Goal: Task Accomplishment & Management: Manage account settings

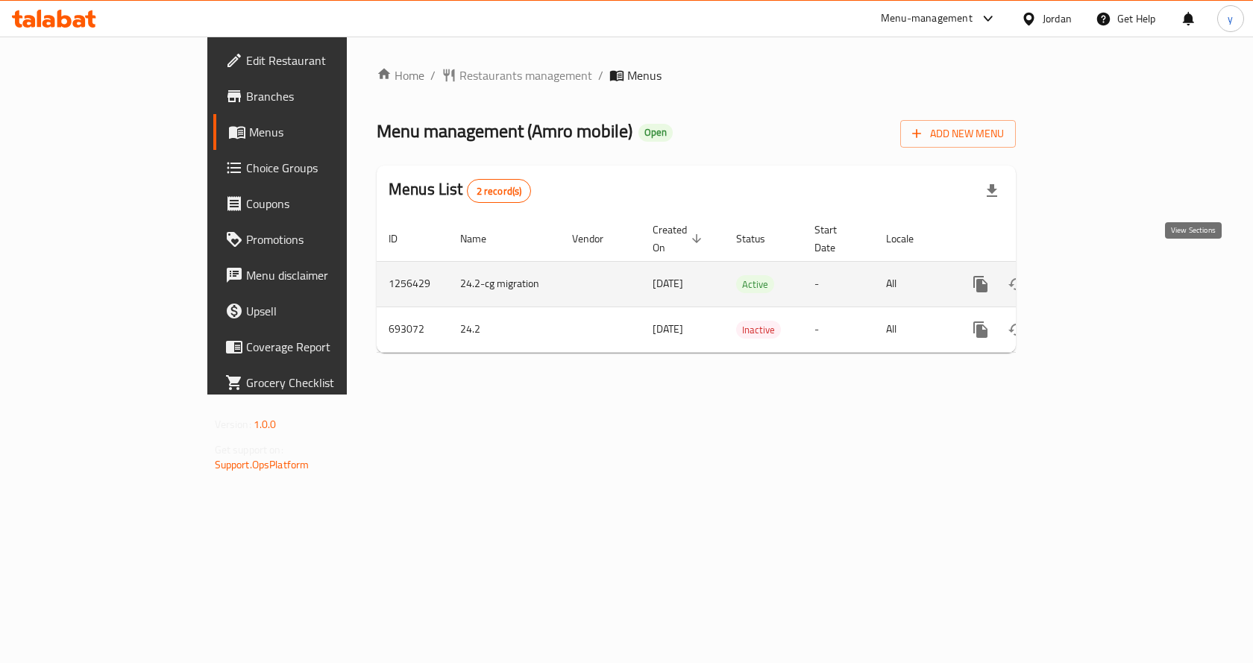
click at [1097, 275] on icon "enhanced table" at bounding box center [1088, 284] width 18 height 18
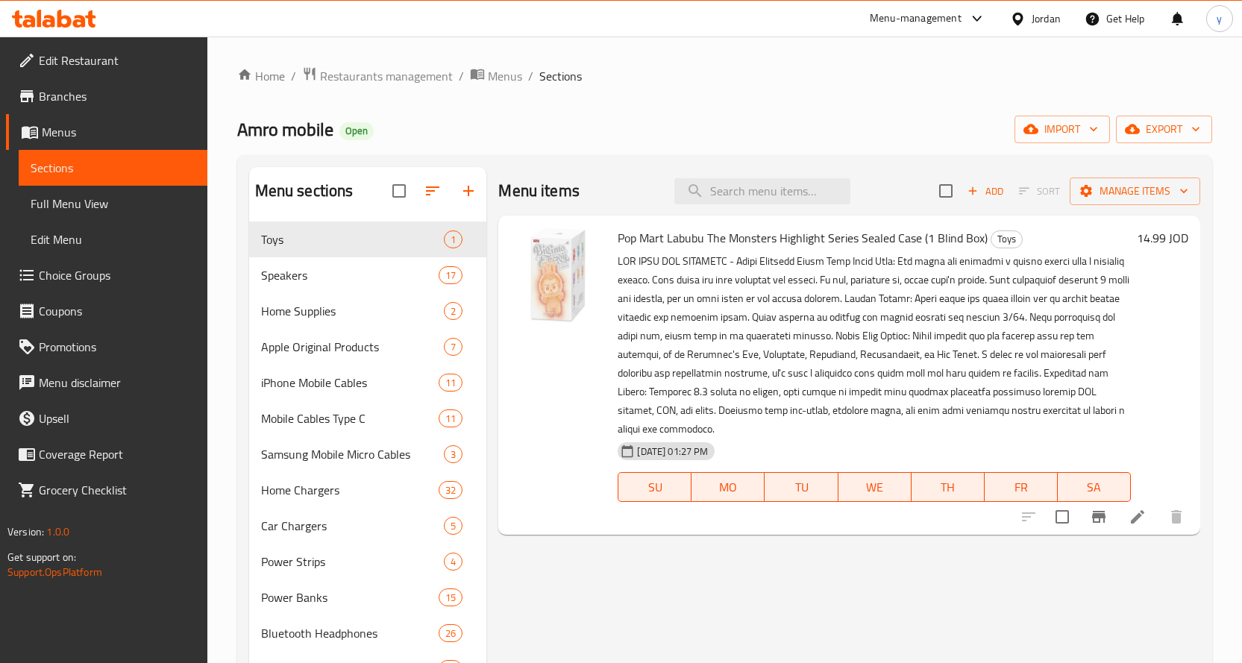
click at [84, 271] on span "Choice Groups" at bounding box center [117, 275] width 157 height 18
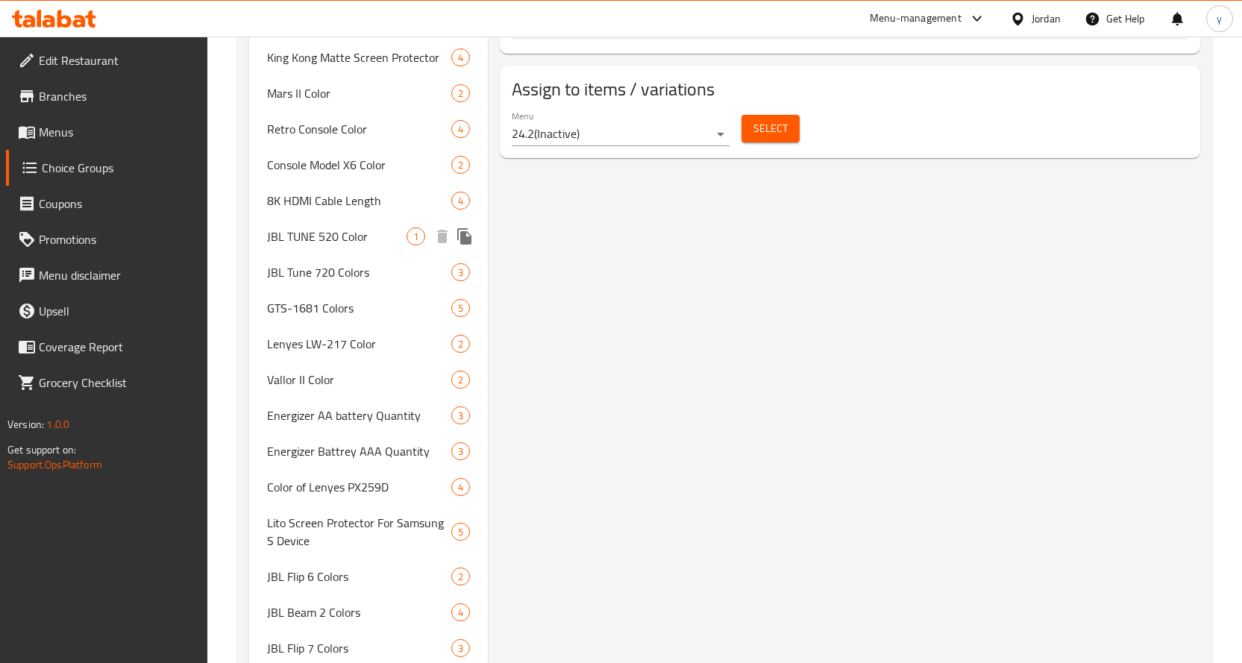
scroll to position [1268, 0]
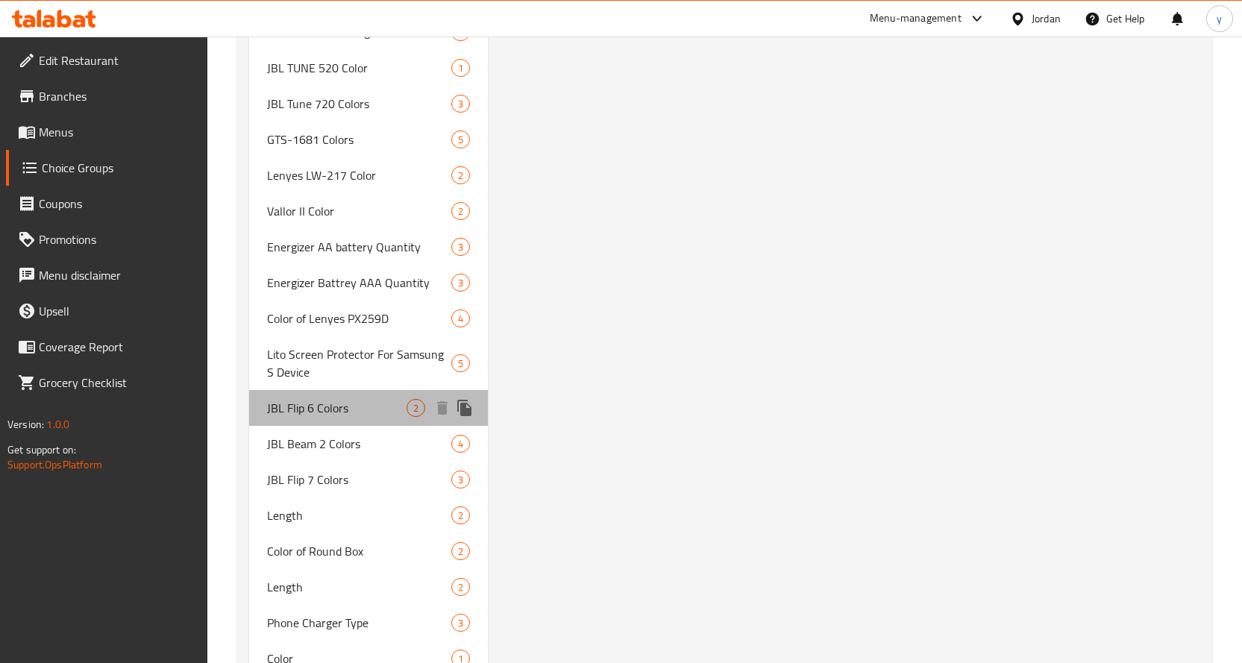
click at [318, 409] on span "JBL Flip 6 Colors" at bounding box center [337, 408] width 140 height 18
type input "JBL Flip 6 Colors"
type input "الوان جي بي ال فليب 6"
click at [318, 410] on span "JBL Flip 6 Colors" at bounding box center [337, 408] width 140 height 18
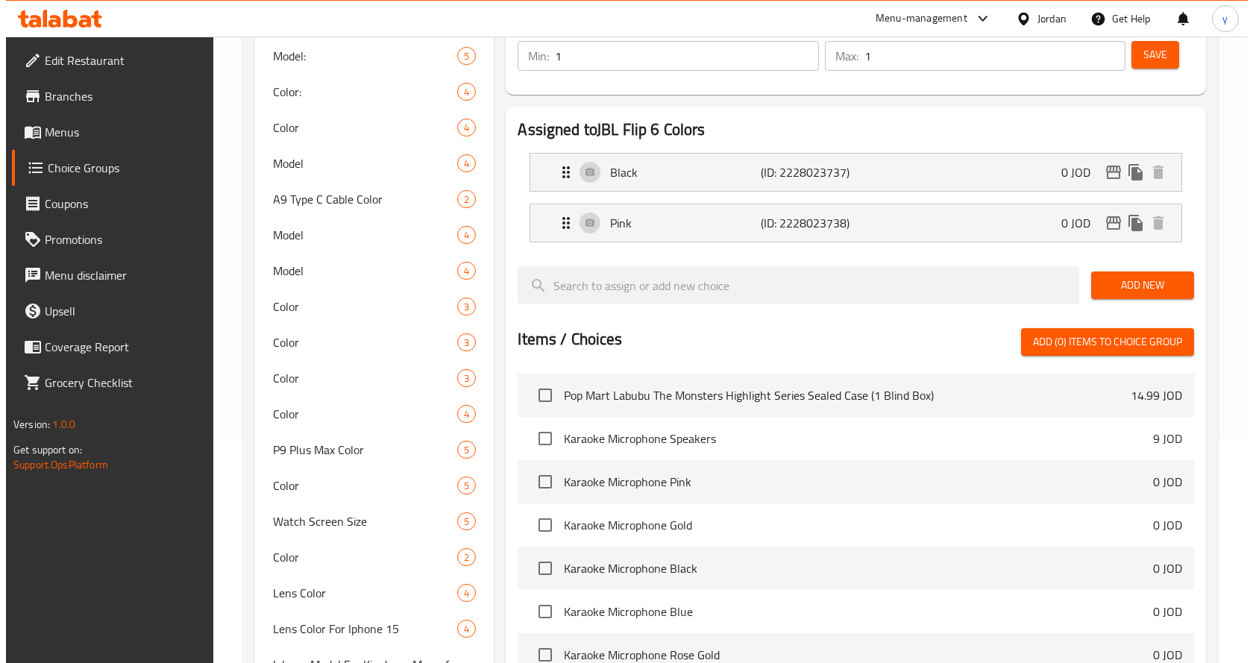
scroll to position [0, 0]
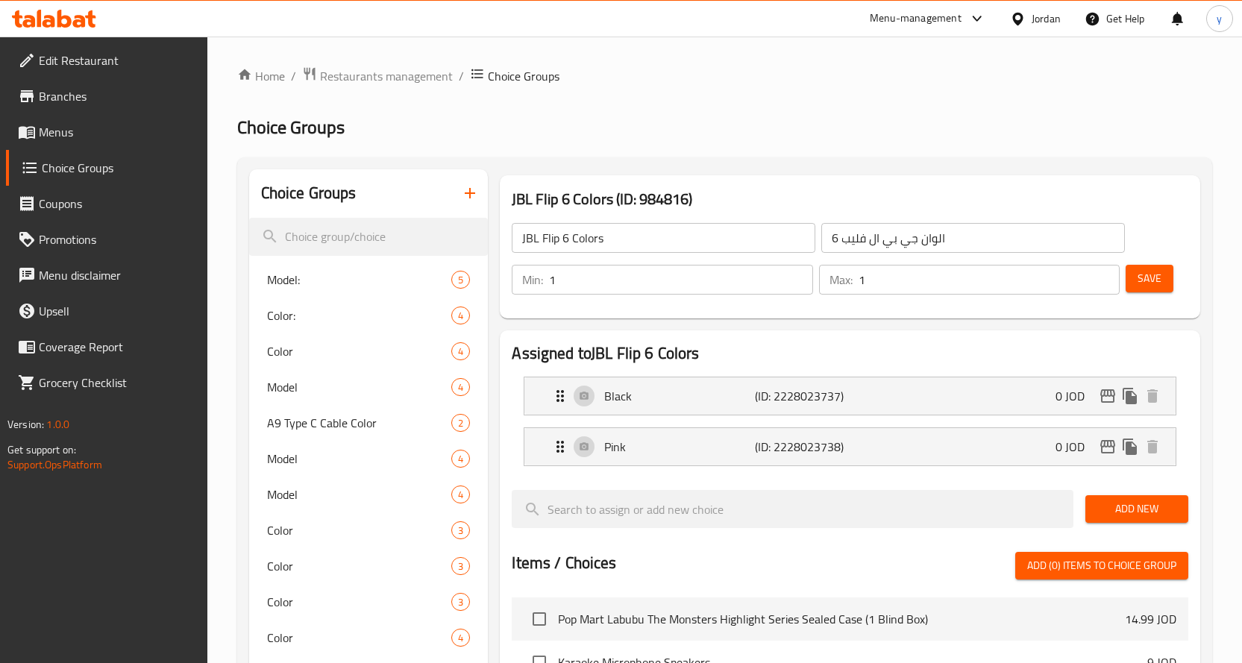
click at [418, 83] on span "Restaurants management" at bounding box center [386, 76] width 133 height 18
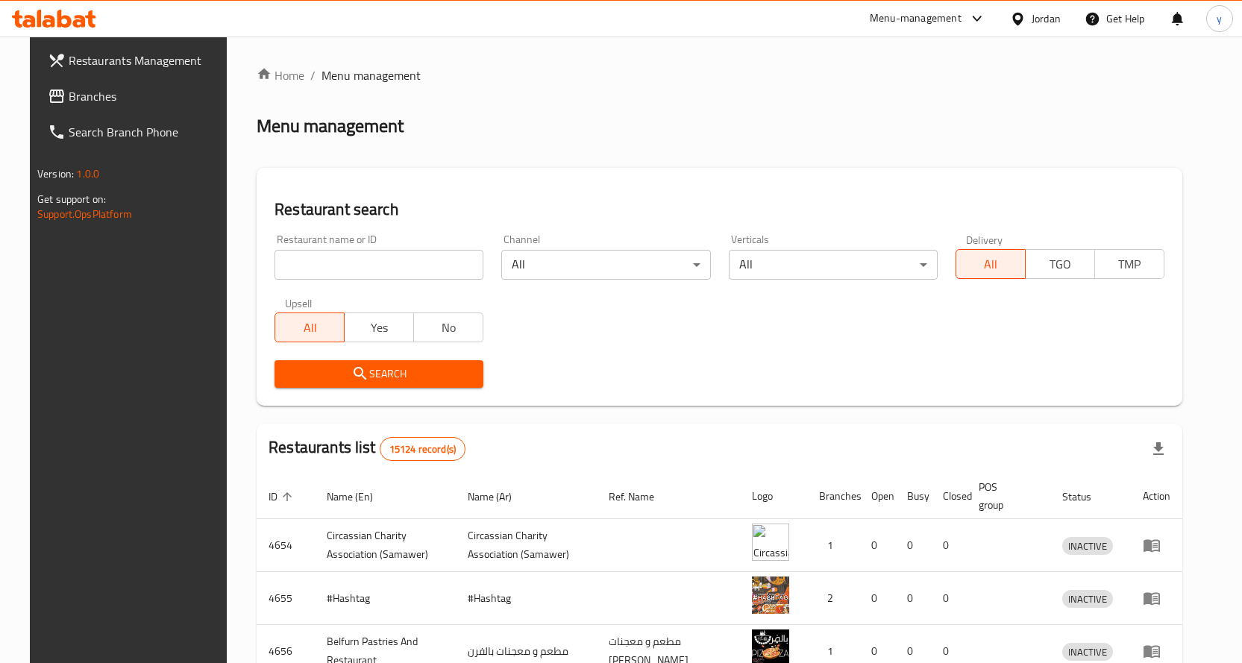
click at [147, 94] on span "Branches" at bounding box center [147, 96] width 157 height 18
